Goal: Use online tool/utility: Utilize a website feature to perform a specific function

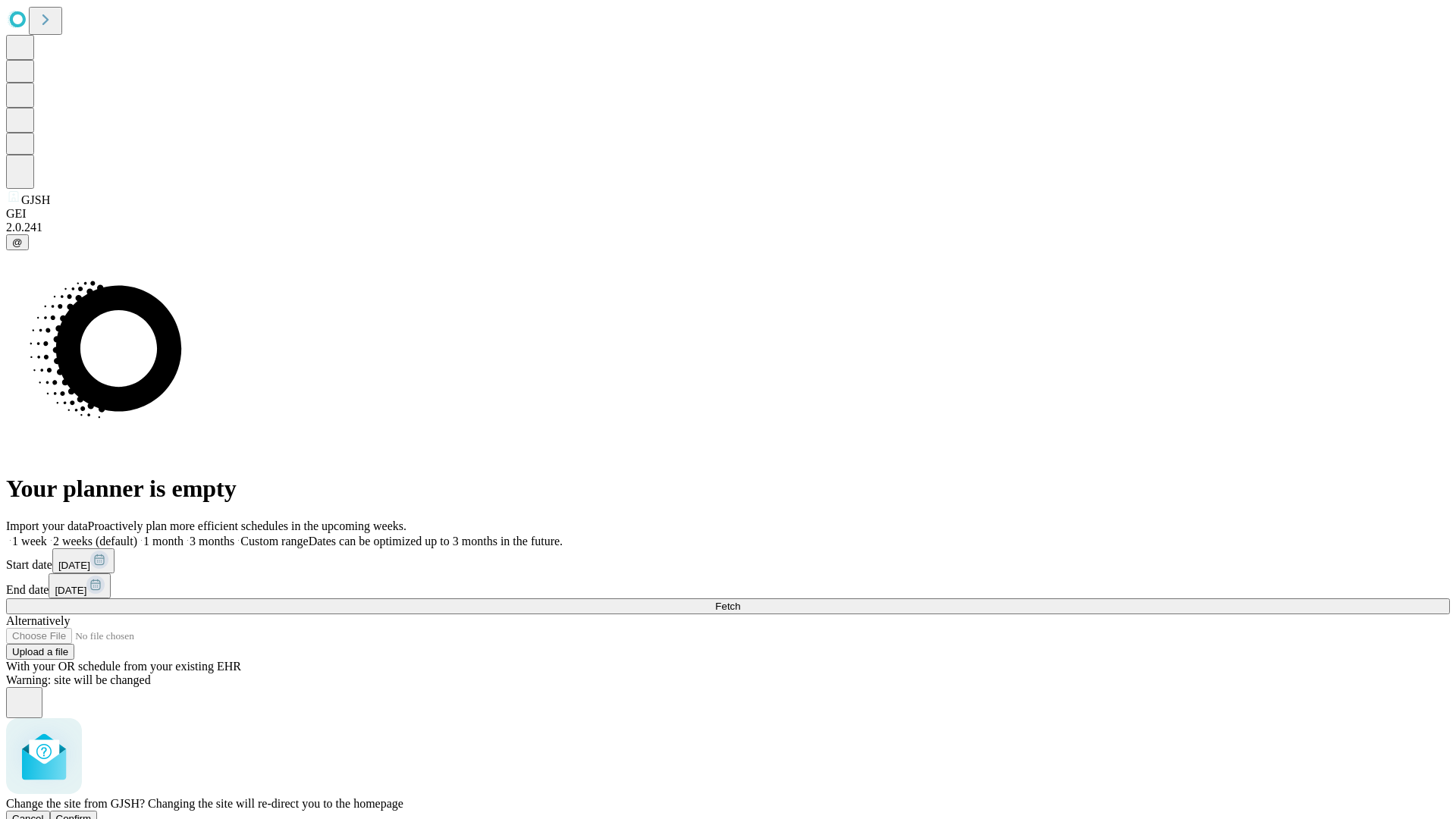
click at [92, 813] on span "Confirm" at bounding box center [73, 818] width 35 height 11
click at [47, 534] on label "1 week" at bounding box center [26, 541] width 41 height 13
click at [740, 601] on span "Fetch" at bounding box center [727, 606] width 25 height 11
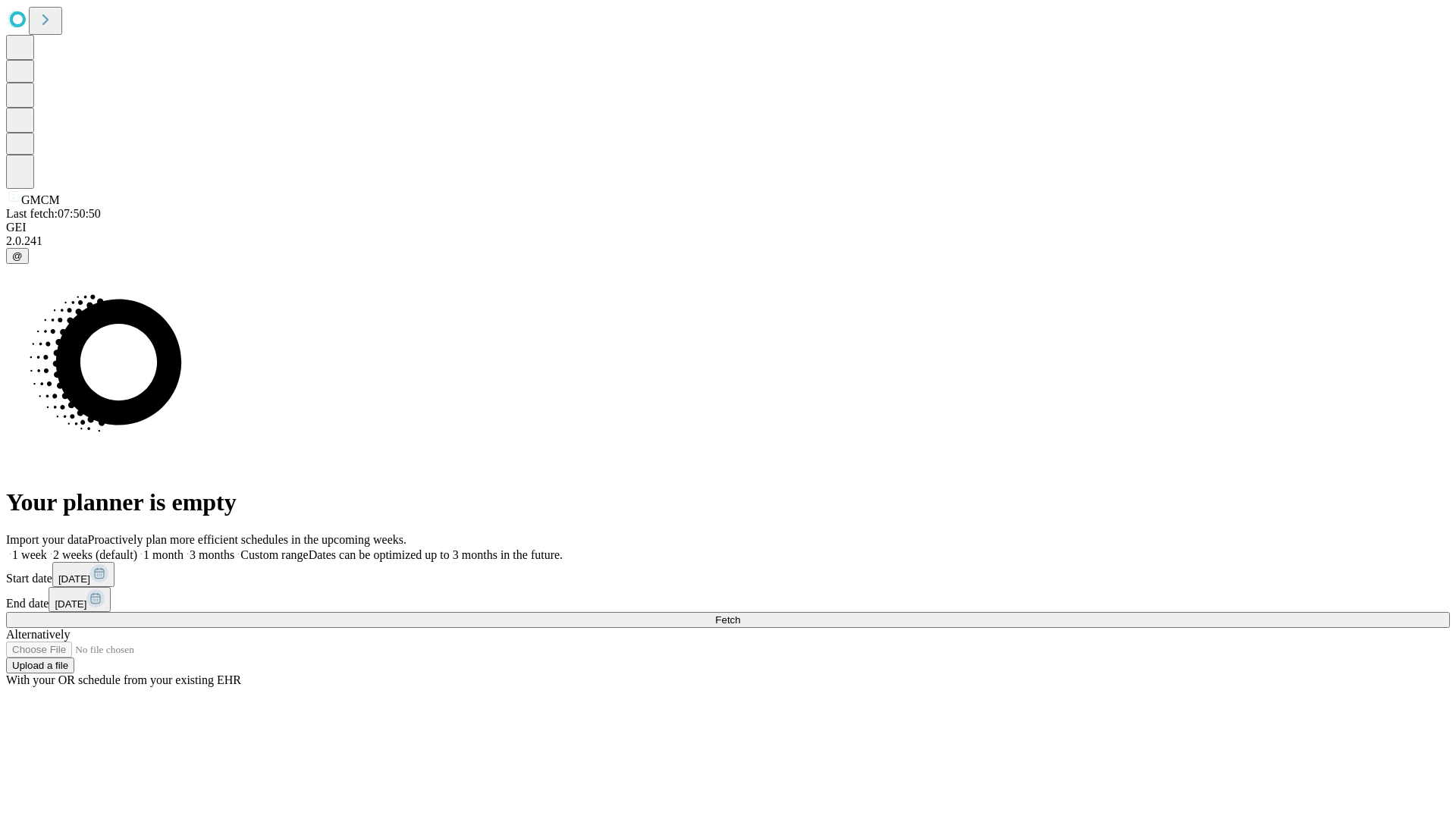
click at [47, 548] on label "1 week" at bounding box center [26, 554] width 41 height 13
click at [740, 614] on span "Fetch" at bounding box center [727, 619] width 25 height 11
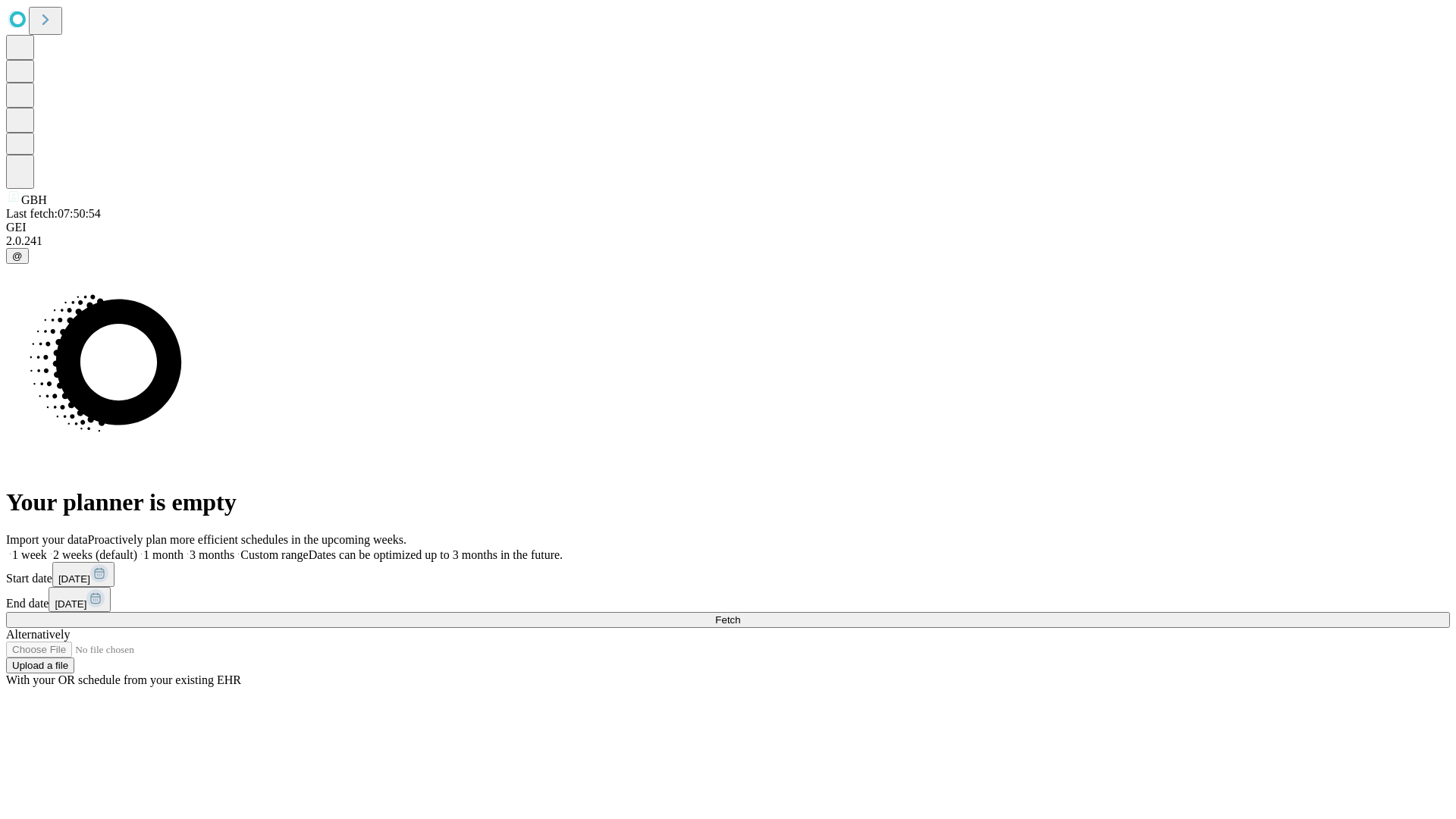
click at [47, 548] on label "1 week" at bounding box center [26, 554] width 41 height 13
click at [740, 614] on span "Fetch" at bounding box center [727, 619] width 25 height 11
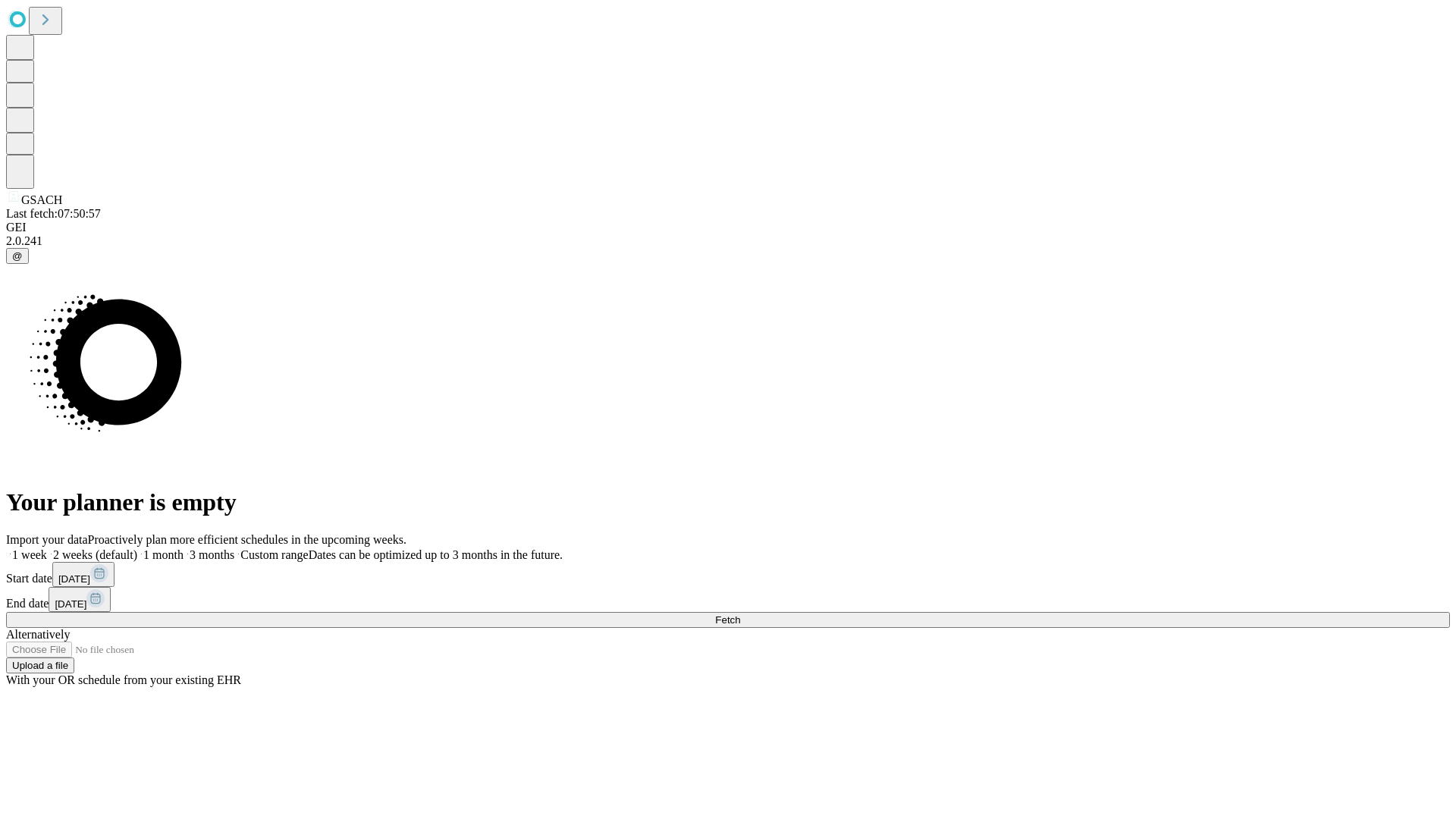
click at [47, 548] on label "1 week" at bounding box center [26, 554] width 41 height 13
click at [740, 614] on span "Fetch" at bounding box center [727, 619] width 25 height 11
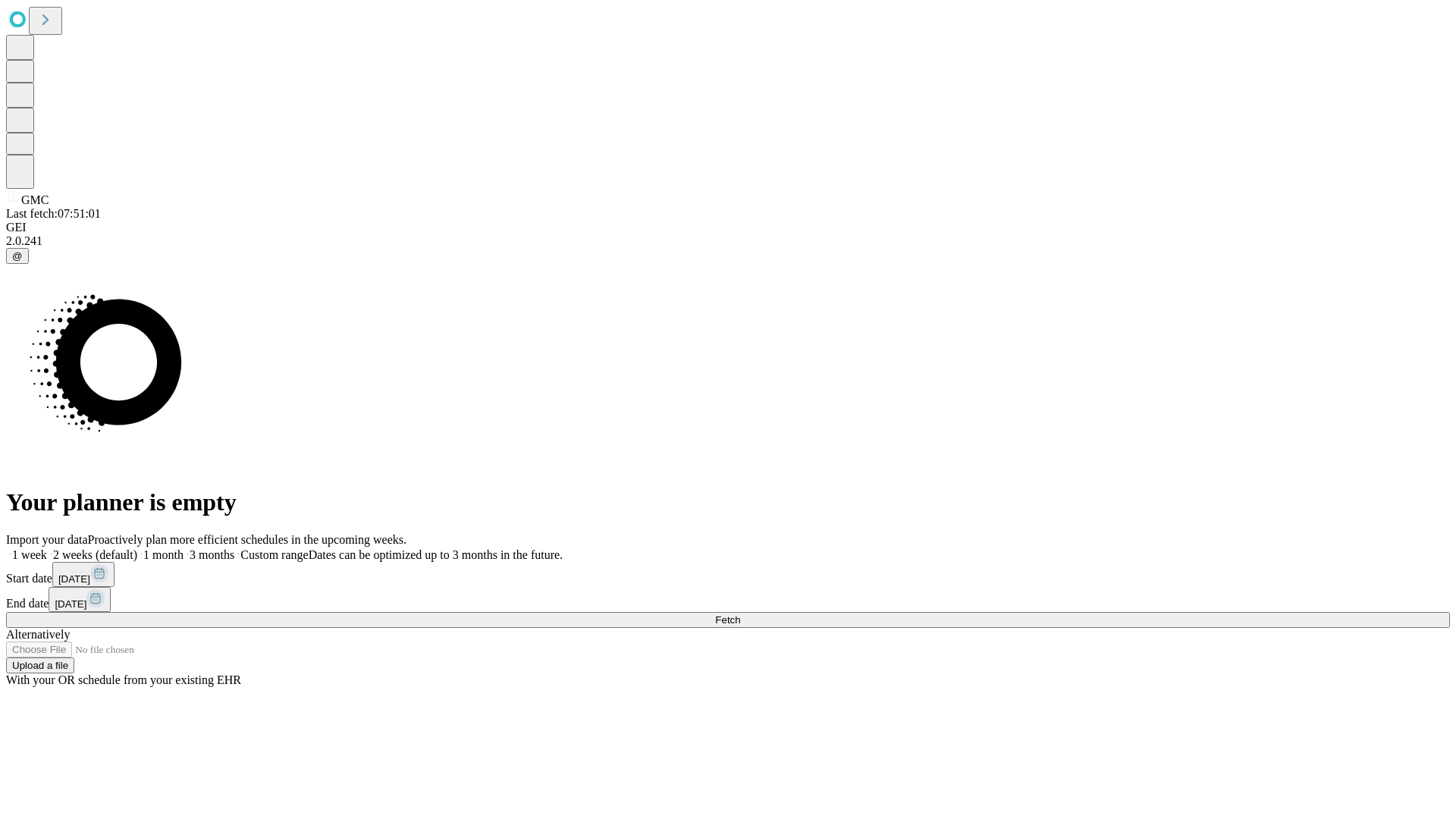
click at [47, 548] on label "1 week" at bounding box center [26, 554] width 41 height 13
click at [740, 614] on span "Fetch" at bounding box center [727, 619] width 25 height 11
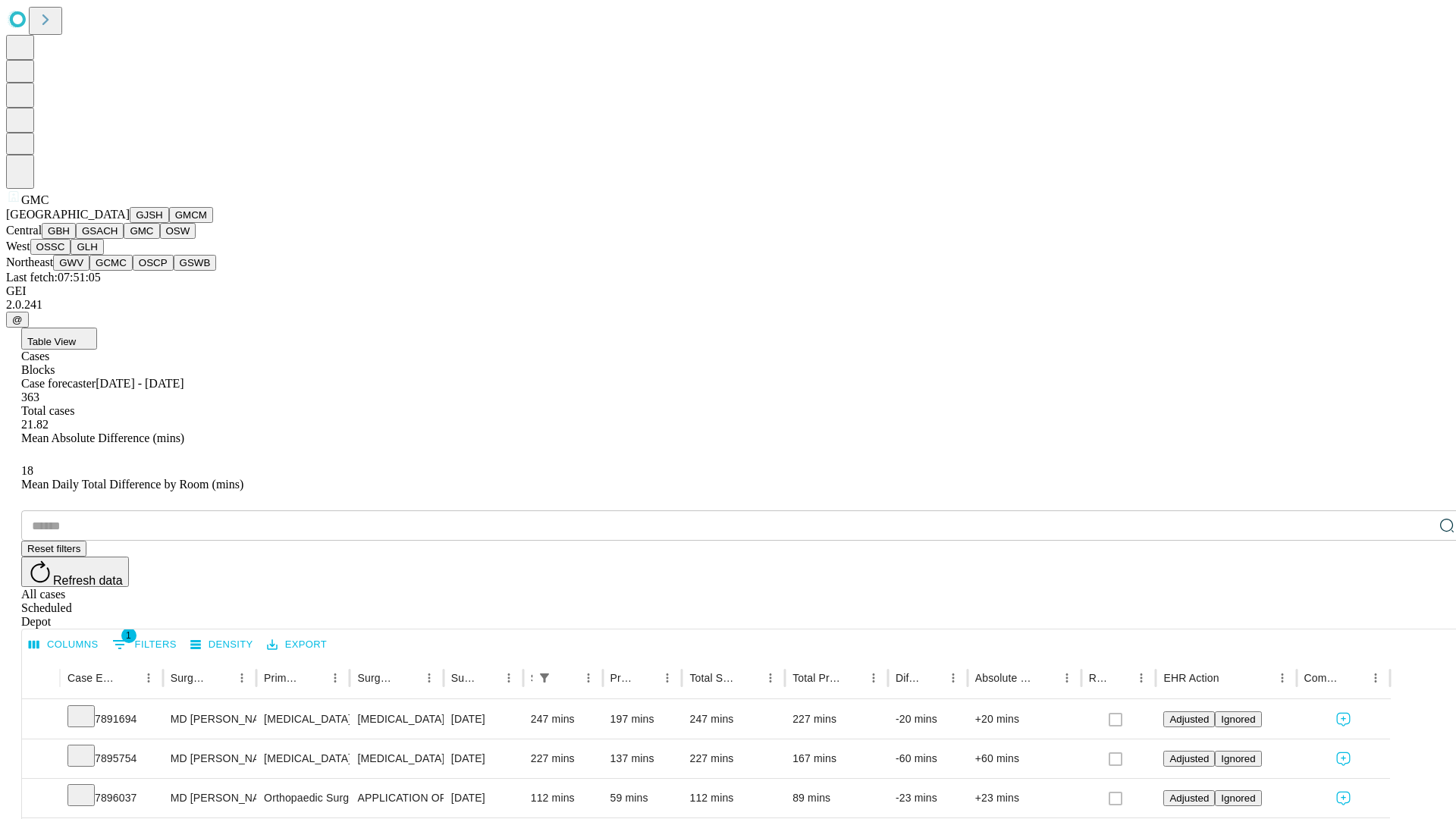
click at [160, 239] on button "OSW" at bounding box center [178, 231] width 36 height 16
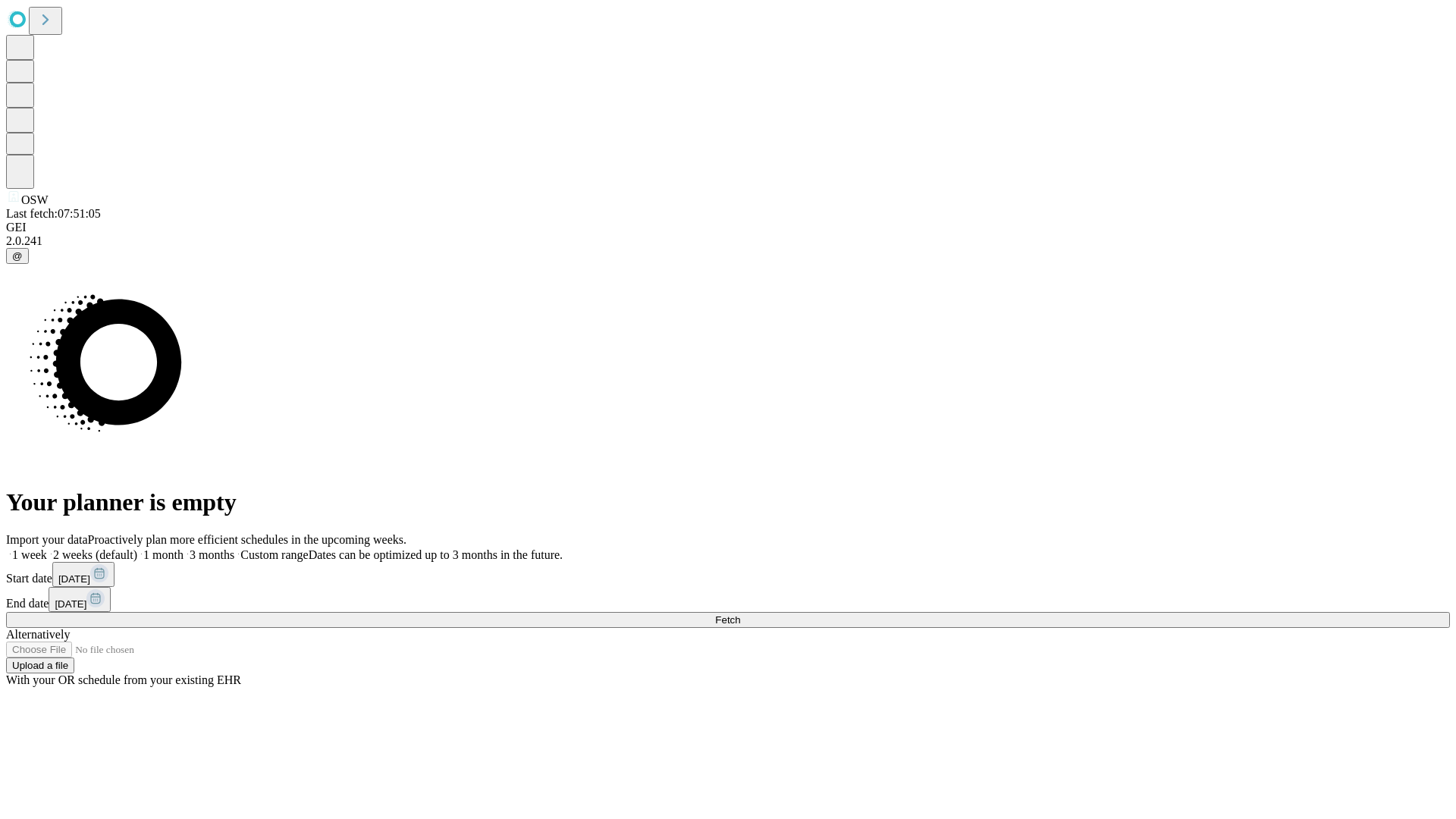
click at [47, 548] on label "1 week" at bounding box center [26, 554] width 41 height 13
click at [740, 614] on span "Fetch" at bounding box center [727, 619] width 25 height 11
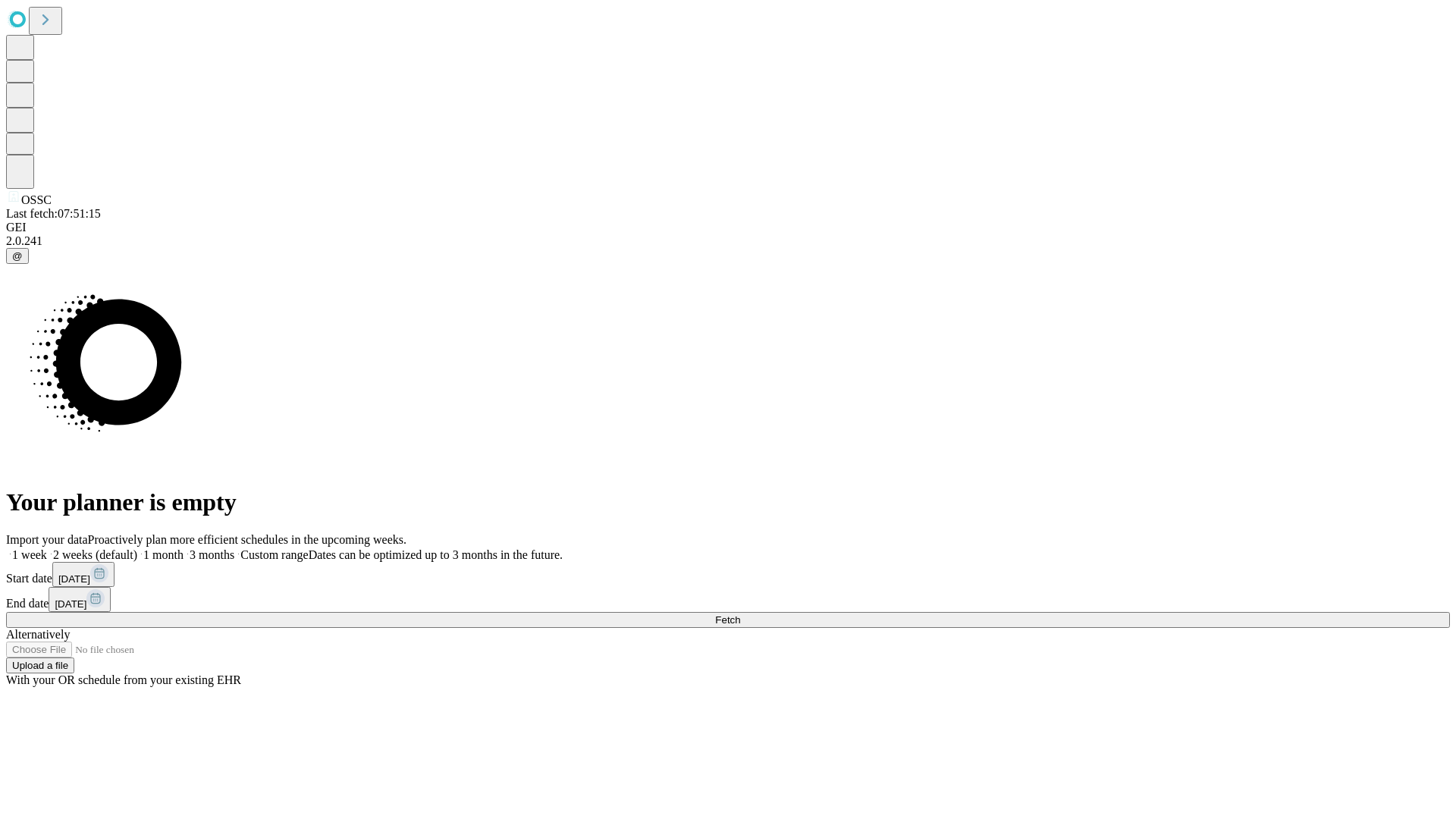
click at [47, 548] on label "1 week" at bounding box center [26, 554] width 41 height 13
click at [740, 614] on span "Fetch" at bounding box center [727, 619] width 25 height 11
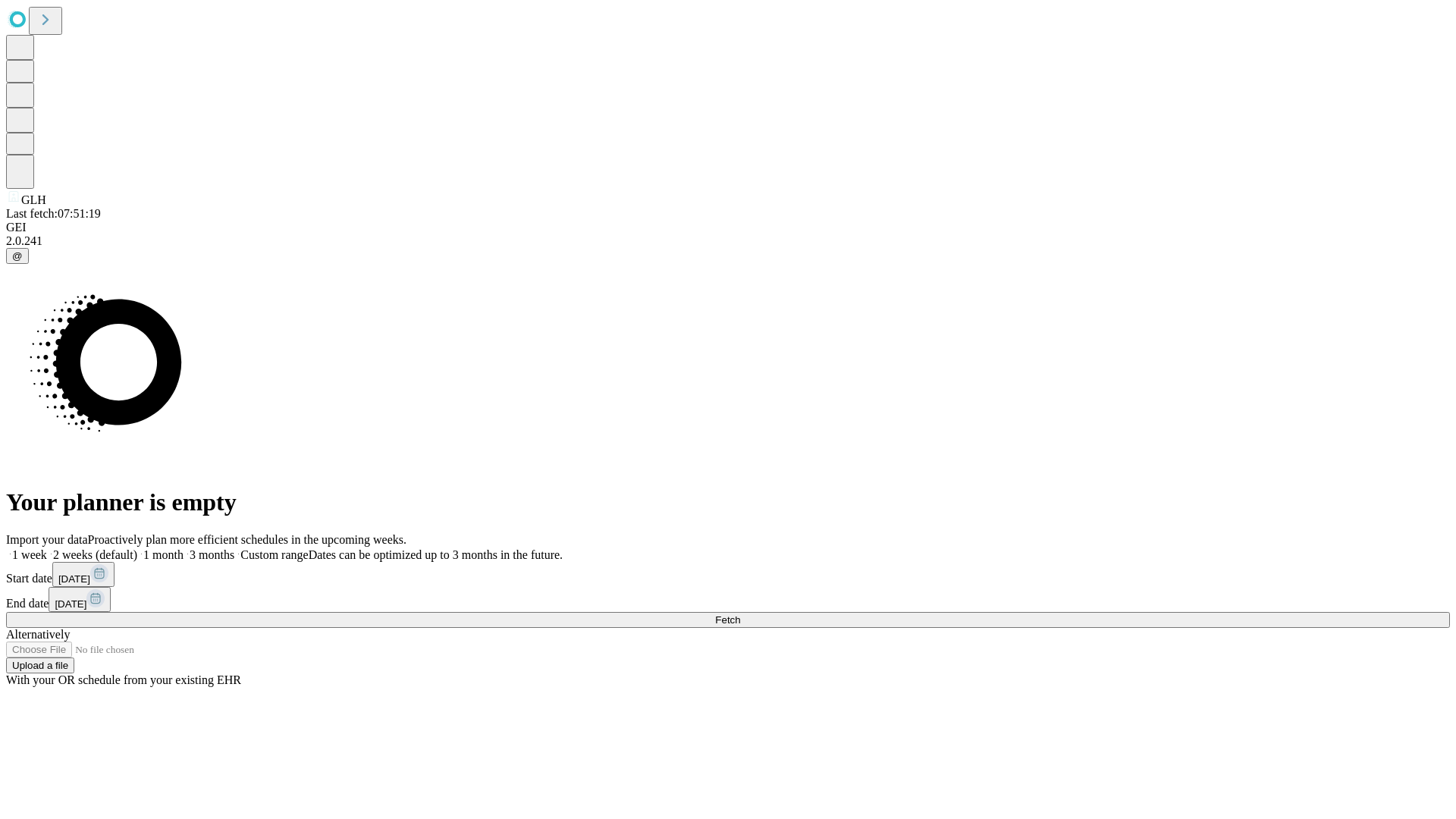
click at [47, 548] on label "1 week" at bounding box center [26, 554] width 41 height 13
click at [740, 614] on span "Fetch" at bounding box center [727, 619] width 25 height 11
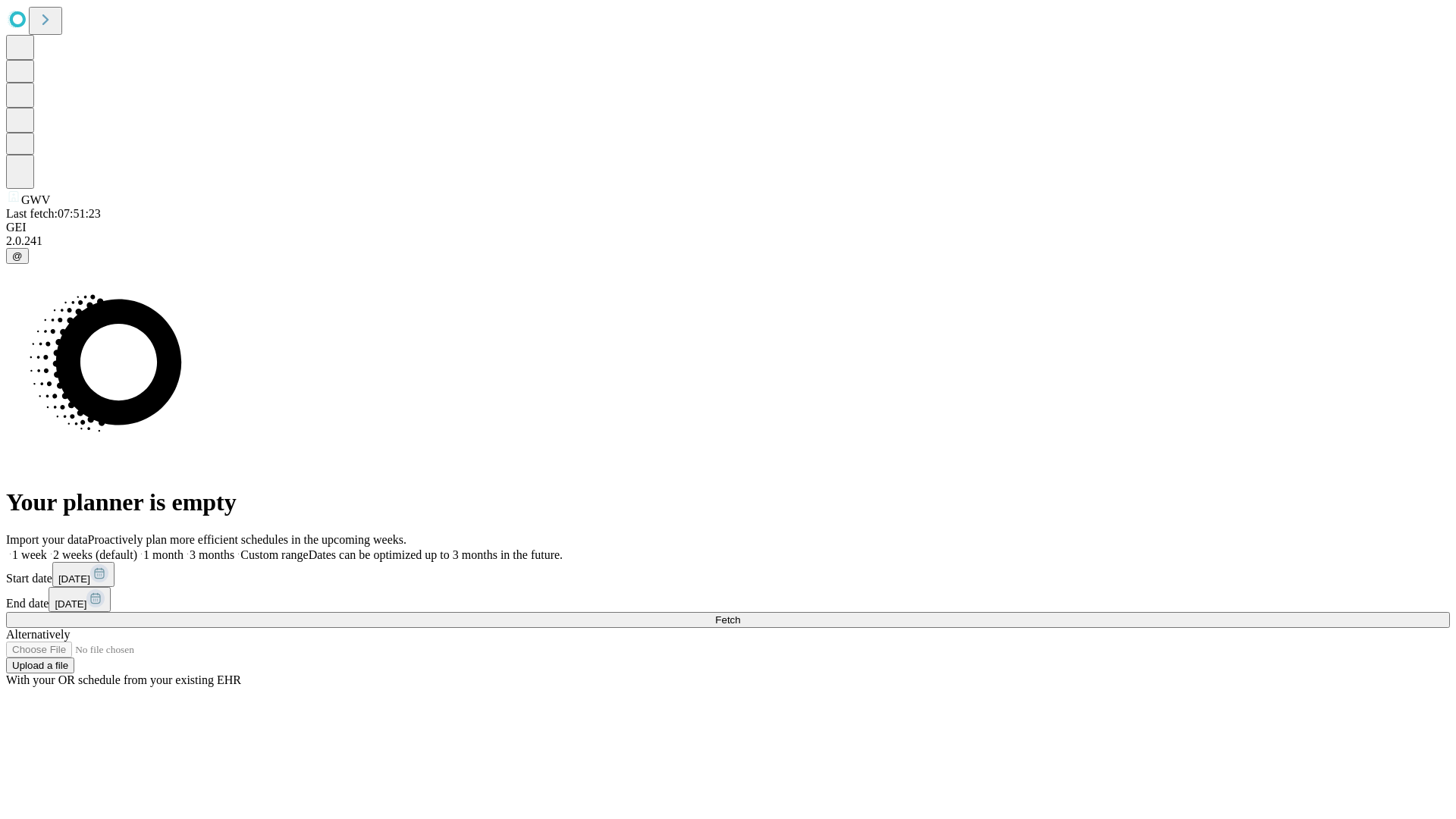
click at [47, 548] on label "1 week" at bounding box center [26, 554] width 41 height 13
click at [740, 614] on span "Fetch" at bounding box center [727, 619] width 25 height 11
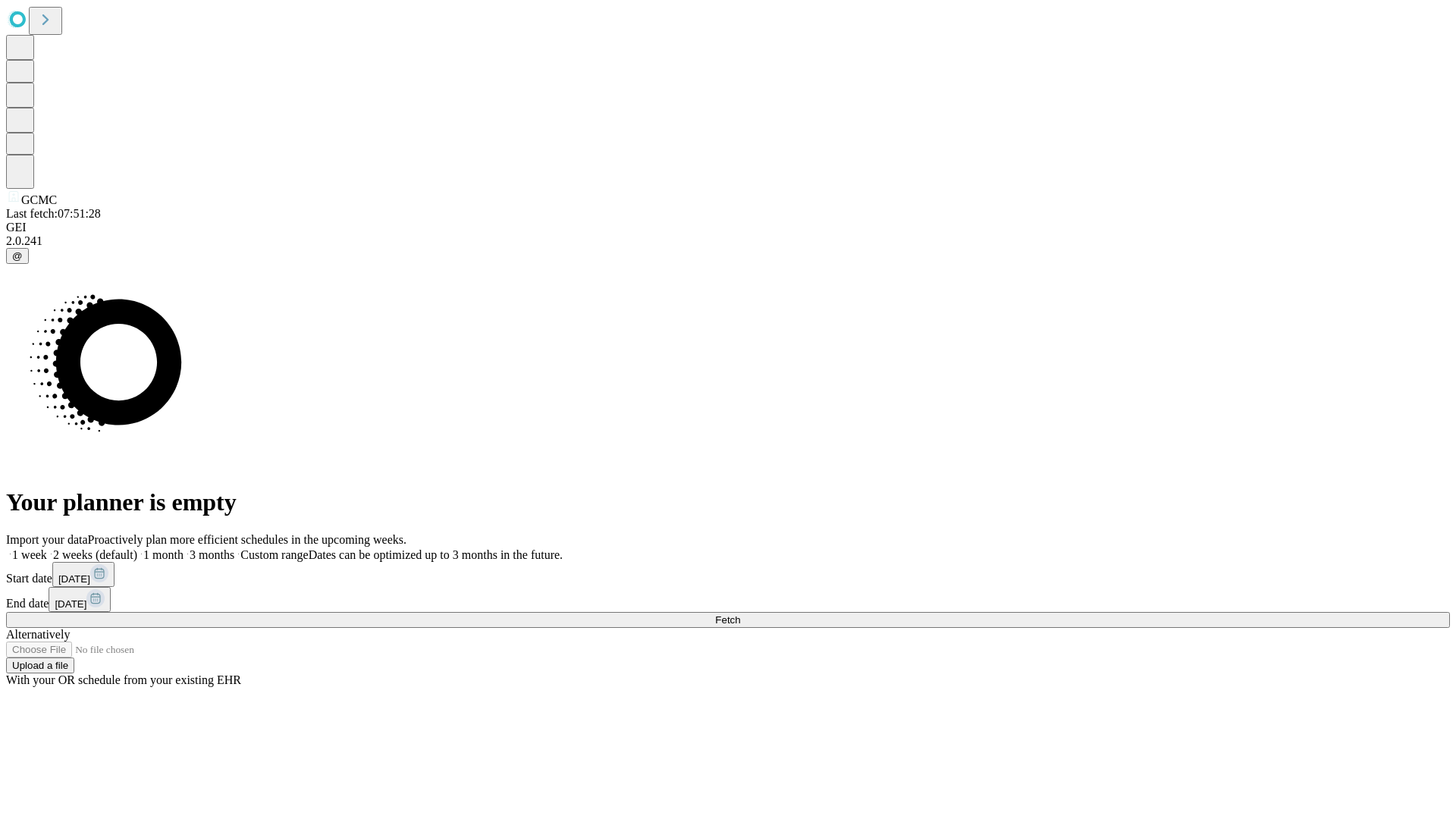
click at [47, 548] on label "1 week" at bounding box center [26, 554] width 41 height 13
click at [740, 614] on span "Fetch" at bounding box center [727, 619] width 25 height 11
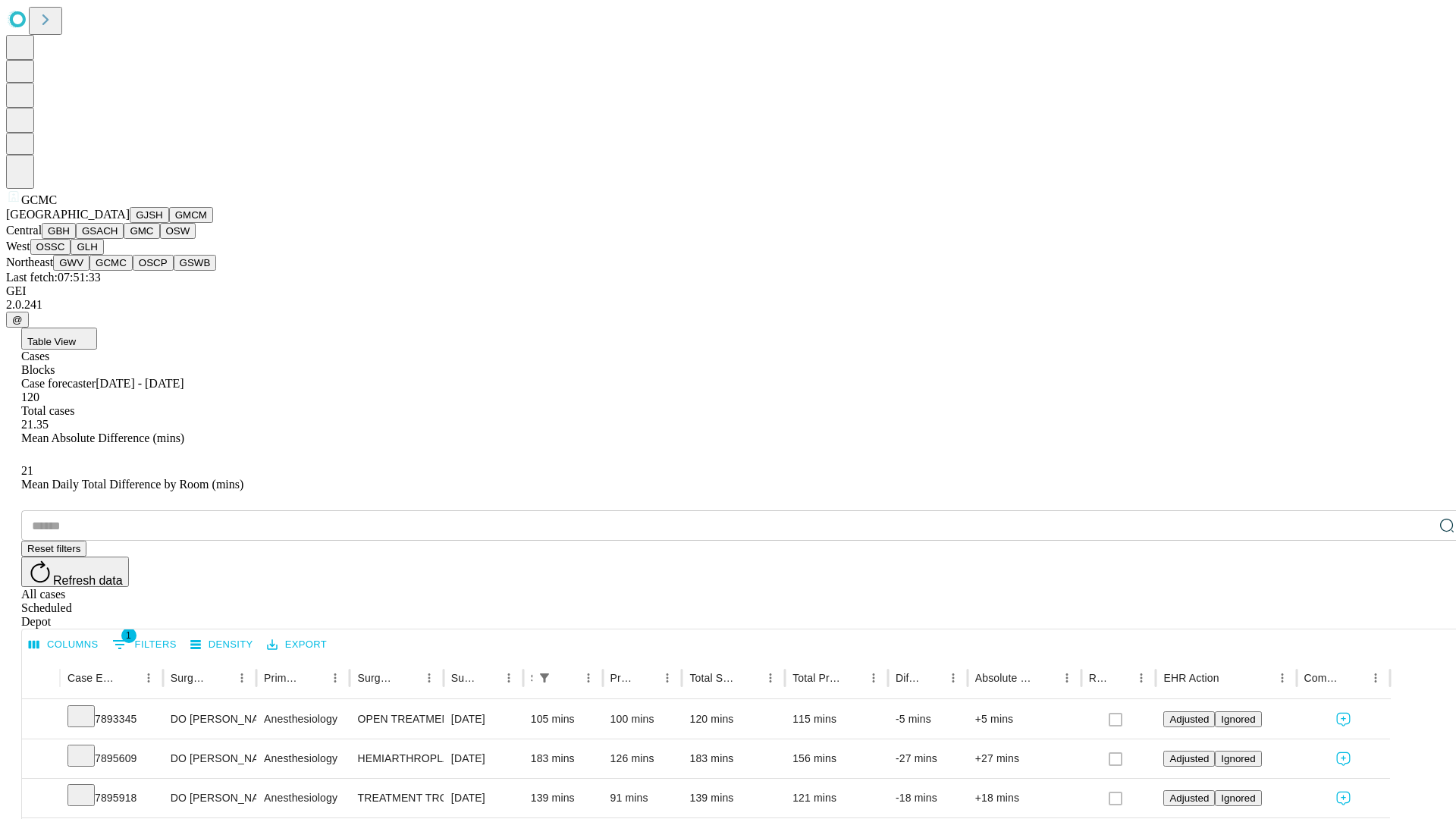
click at [132, 271] on button "OSCP" at bounding box center [152, 263] width 41 height 16
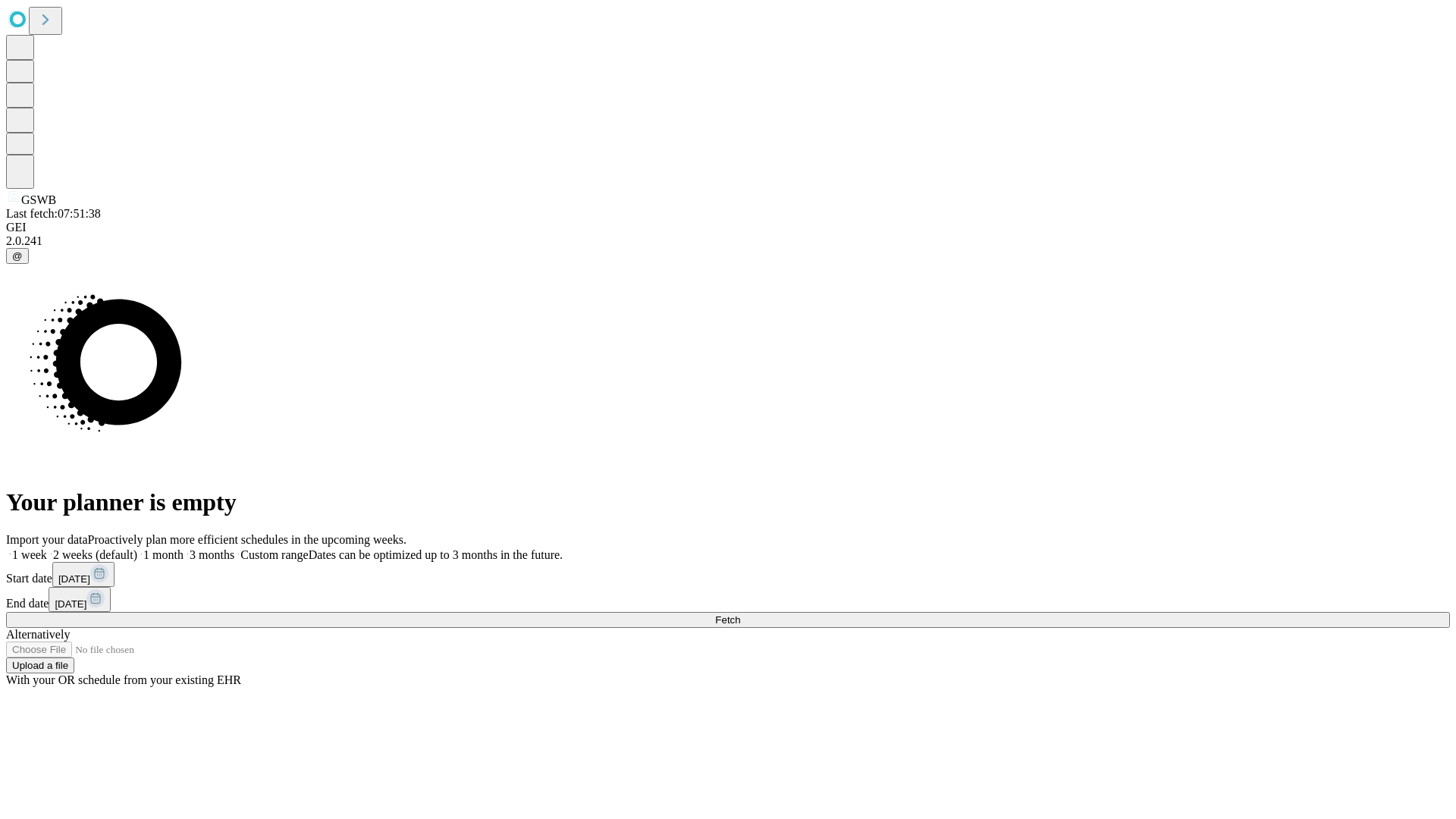
click at [47, 548] on label "1 week" at bounding box center [26, 554] width 41 height 13
click at [740, 614] on span "Fetch" at bounding box center [727, 619] width 25 height 11
